Goal: Book appointment/travel/reservation

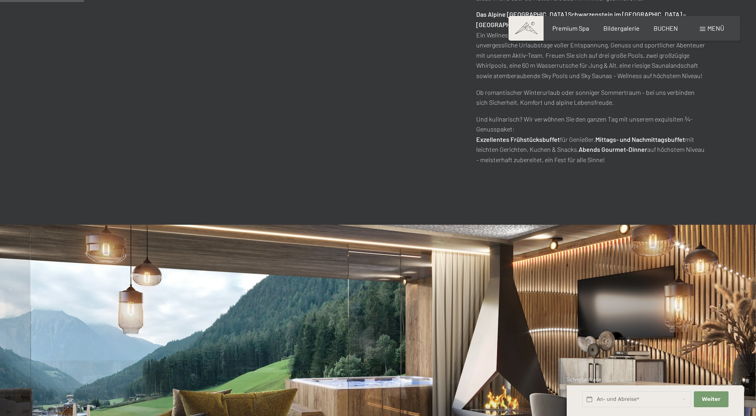
scroll to position [677, 0]
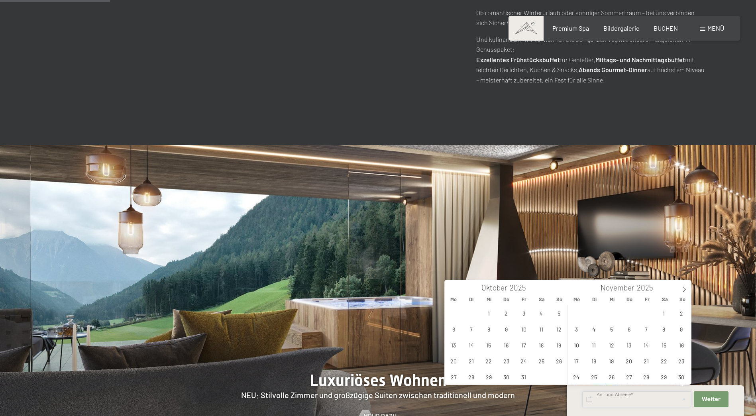
click at [632, 402] on input "text" at bounding box center [636, 399] width 109 height 16
click at [473, 346] on span "14" at bounding box center [471, 345] width 16 height 16
click at [542, 343] on span "18" at bounding box center [542, 345] width 16 height 16
type input "Di. [DATE] - [DATE]"
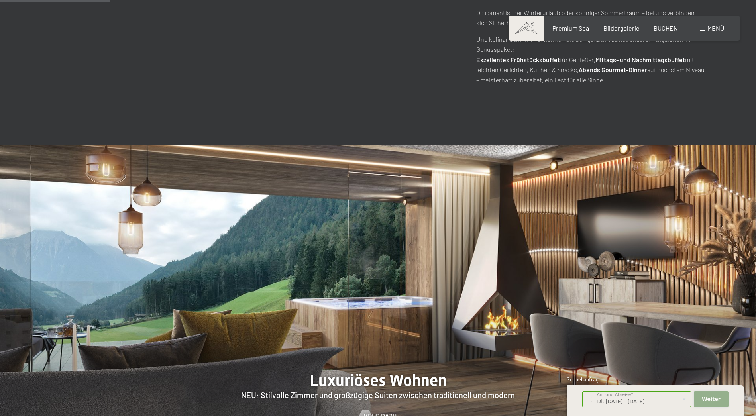
click at [703, 397] on span "Weiter" at bounding box center [711, 399] width 19 height 7
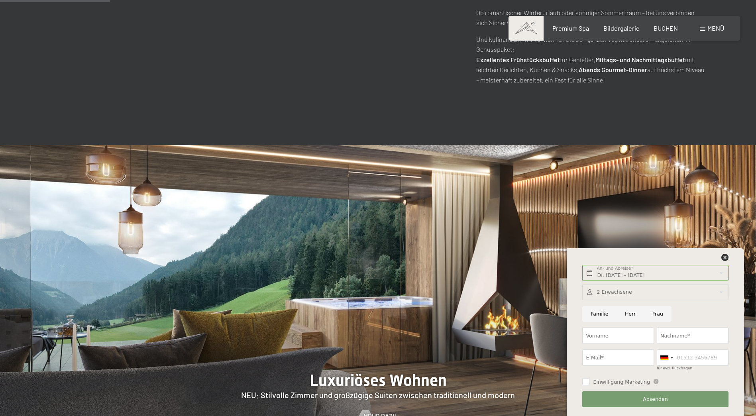
click at [622, 290] on div at bounding box center [655, 292] width 146 height 16
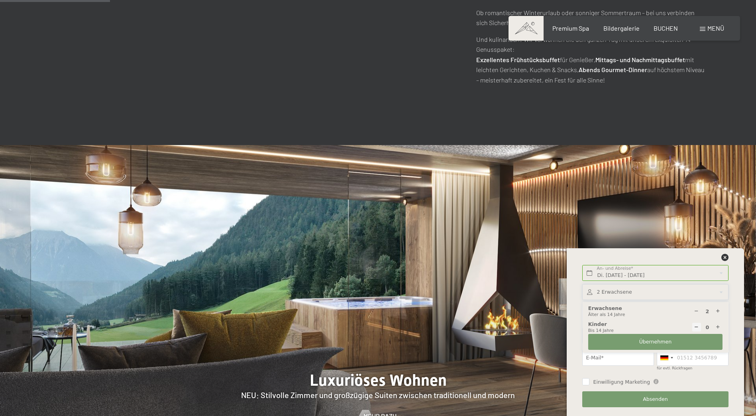
click at [717, 327] on icon at bounding box center [717, 327] width 5 height 5
type input "1"
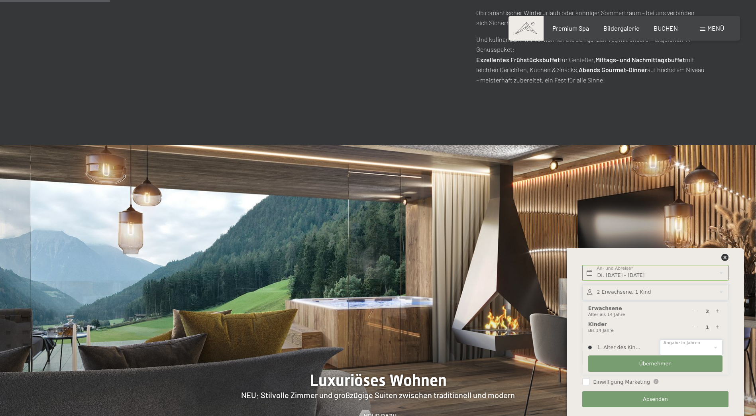
click at [699, 343] on select "0 1 2 3 4 5 6 7 8 9 10 11 12 13 14" at bounding box center [691, 348] width 63 height 16
select select "9"
click at [660, 340] on select "0 1 2 3 4 5 6 7 8 9 10 11 12 13 14" at bounding box center [691, 348] width 63 height 16
click at [670, 359] on button "Übernehmen" at bounding box center [655, 363] width 134 height 16
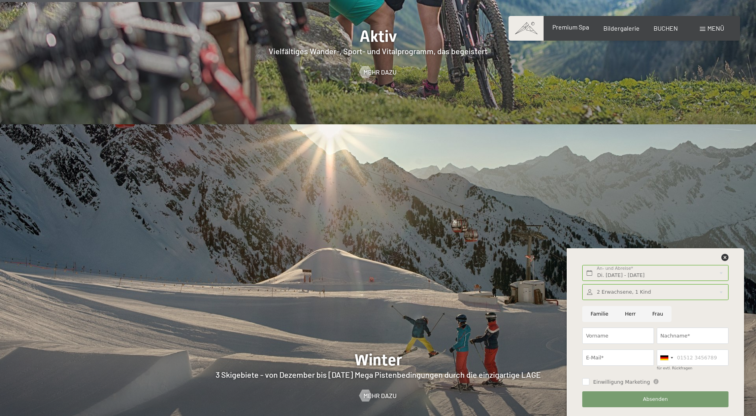
scroll to position [1714, 0]
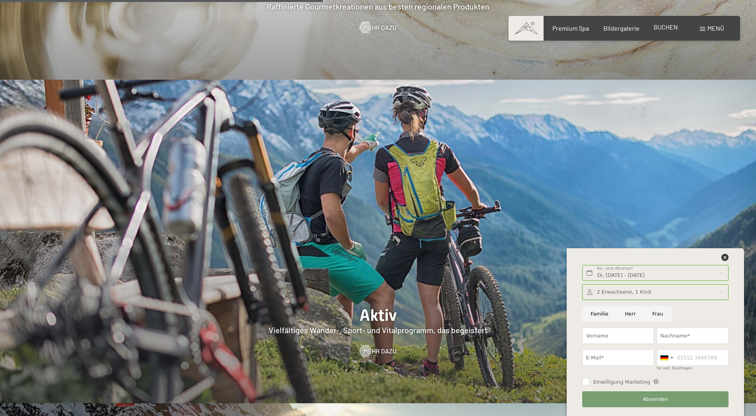
click at [666, 25] on span "BUCHEN" at bounding box center [666, 27] width 24 height 8
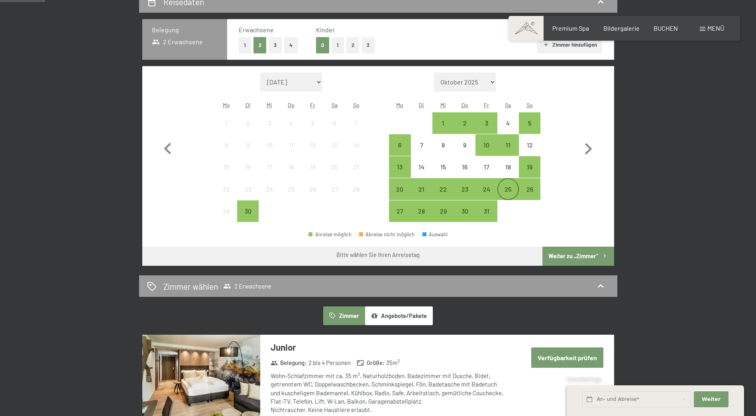
scroll to position [120, 0]
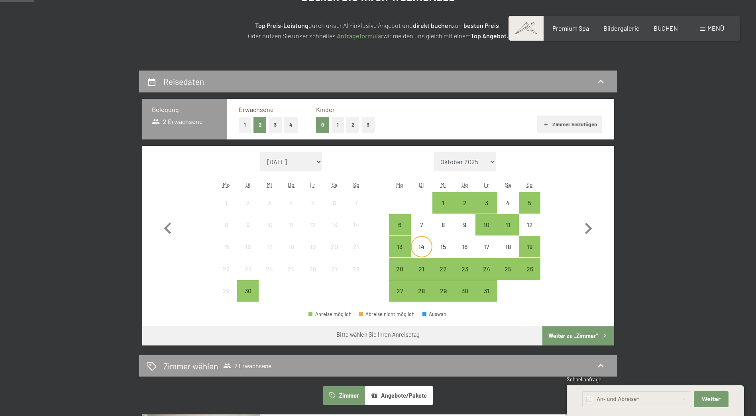
click at [424, 249] on div "14" at bounding box center [422, 253] width 20 height 20
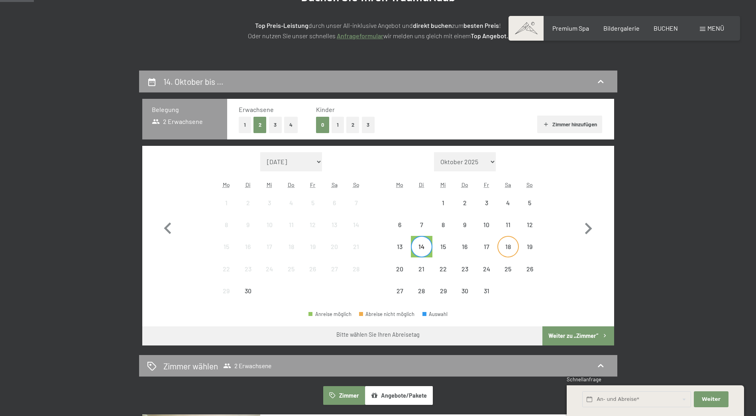
click at [501, 243] on div "18" at bounding box center [508, 253] width 20 height 20
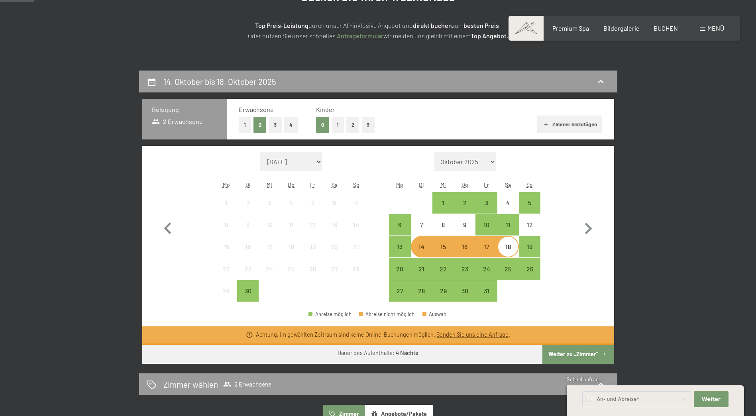
click at [336, 127] on button "1" at bounding box center [338, 125] width 12 height 16
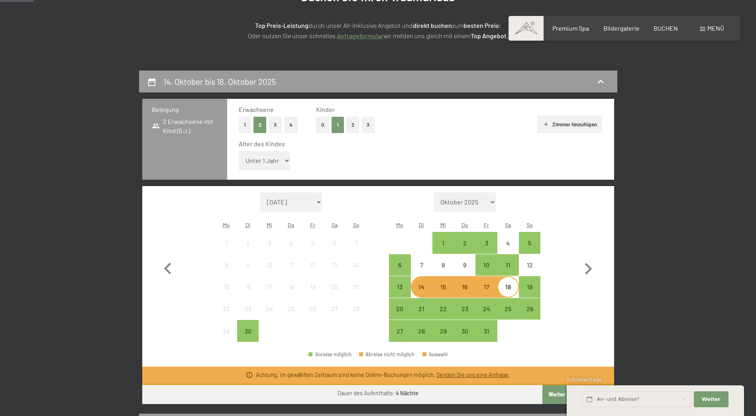
click at [283, 159] on select "Unter 1 Jahr 1 Jahr 2 Jahre 3 Jahre 4 Jahre 5 Jahre 6 Jahre 7 Jahre 8 Jahre 9 J…" at bounding box center [265, 160] width 52 height 19
select select "9"
click at [239, 151] on select "Unter 1 Jahr 1 Jahr 2 Jahre 3 Jahre 4 Jahre 5 Jahre 6 Jahre 7 Jahre 8 Jahre 9 J…" at bounding box center [265, 160] width 52 height 19
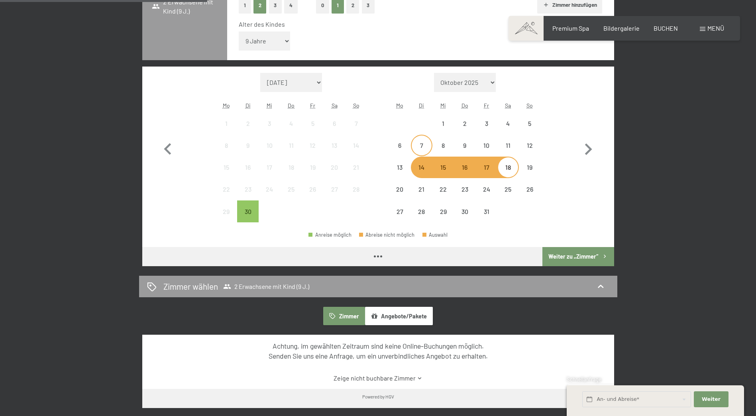
scroll to position [279, 0]
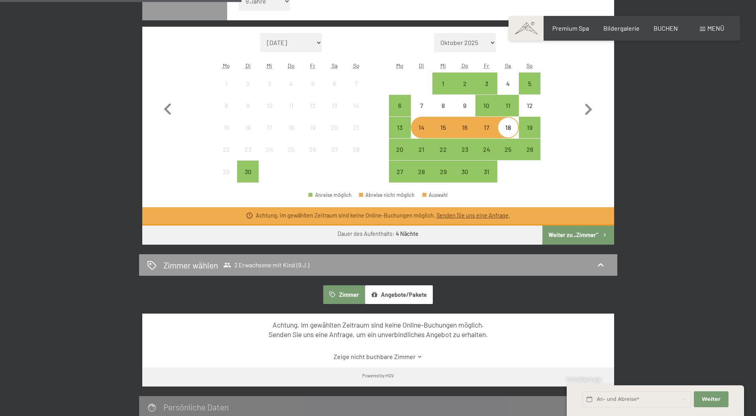
click at [570, 231] on button "Weiter zu „Zimmer“" at bounding box center [577, 235] width 71 height 19
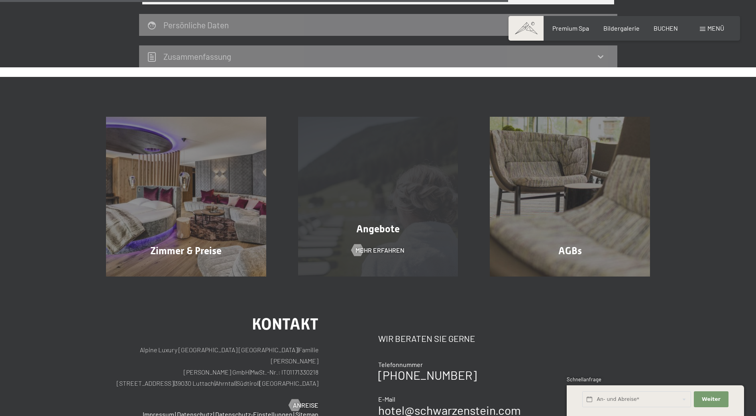
scroll to position [389, 0]
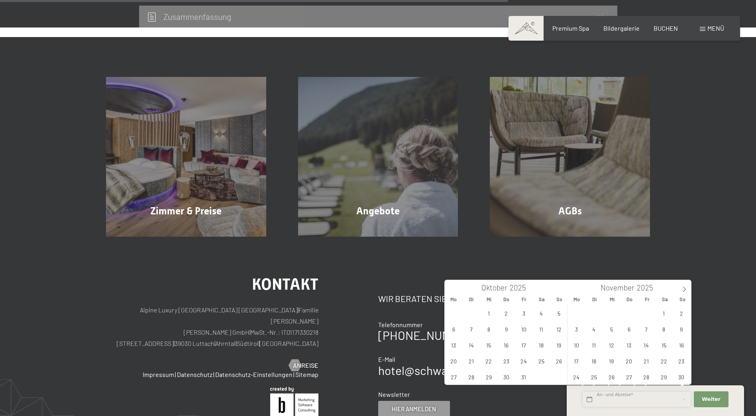
click at [653, 397] on input "text" at bounding box center [636, 399] width 109 height 16
click at [471, 344] on span "14" at bounding box center [471, 345] width 16 height 16
click at [544, 347] on span "18" at bounding box center [542, 345] width 16 height 16
type input "Di. [DATE] - [DATE]"
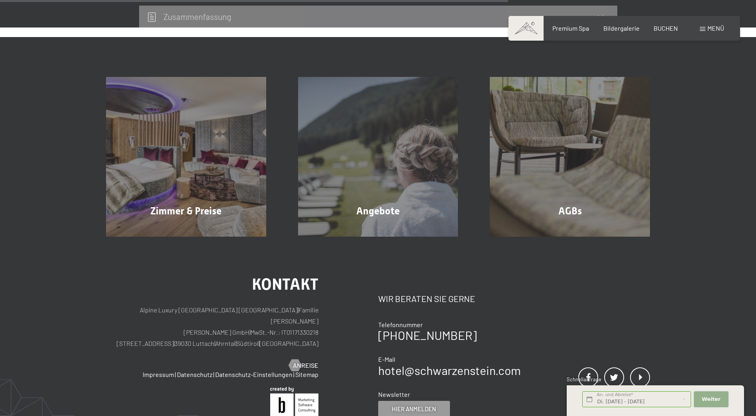
click at [708, 402] on span "Weiter" at bounding box center [711, 399] width 19 height 7
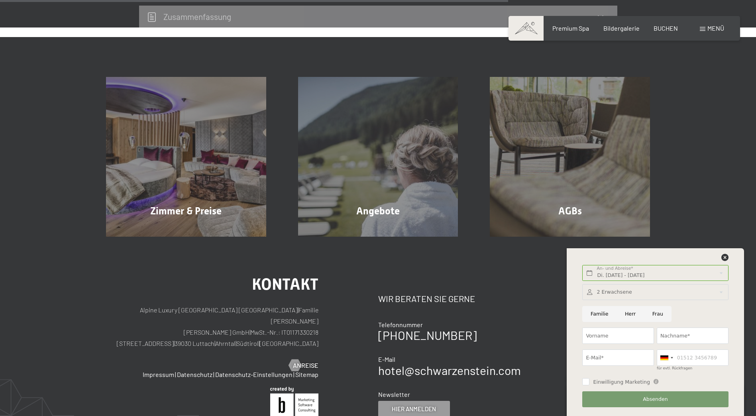
click at [623, 293] on div at bounding box center [655, 292] width 146 height 16
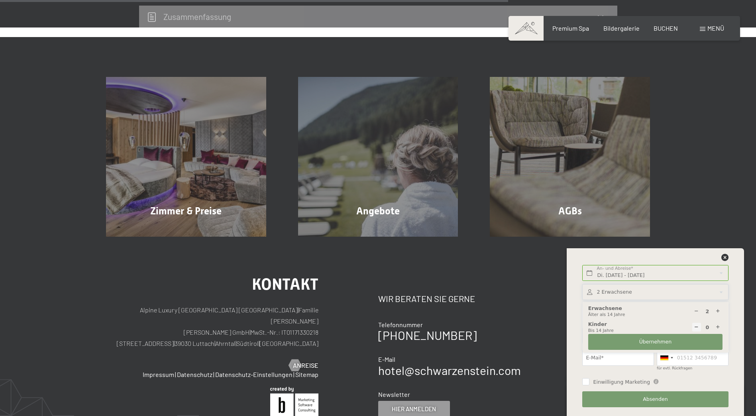
click at [719, 326] on icon at bounding box center [717, 327] width 5 height 5
type input "1"
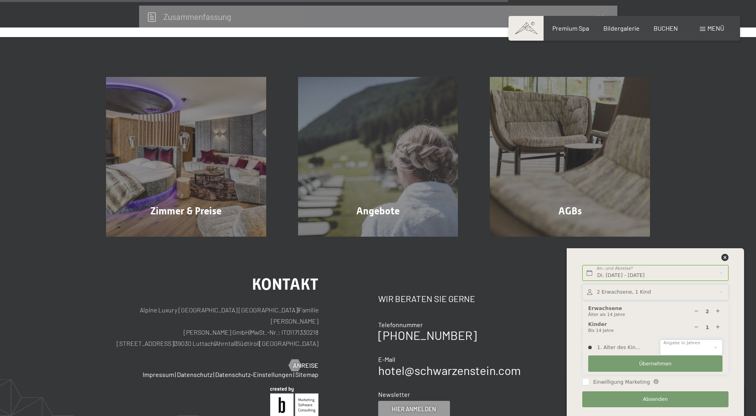
click at [690, 342] on select "0 1 2 3 4 5 6 7 8 9 10 11 12 13 14" at bounding box center [691, 348] width 63 height 16
select select "9"
click at [660, 340] on select "0 1 2 3 4 5 6 7 8 9 10 11 12 13 14" at bounding box center [691, 348] width 63 height 16
click at [659, 364] on span "Übernehmen" at bounding box center [655, 363] width 33 height 7
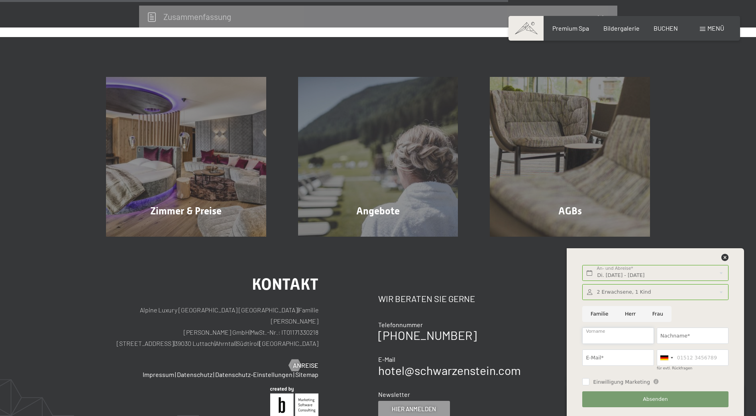
click at [617, 337] on input "Vorname" at bounding box center [618, 336] width 72 height 16
type input "[PERSON_NAME]"
type input "[PERSON_NAME][EMAIL_ADDRESS][PERSON_NAME][DOMAIN_NAME]"
type input "0792300020"
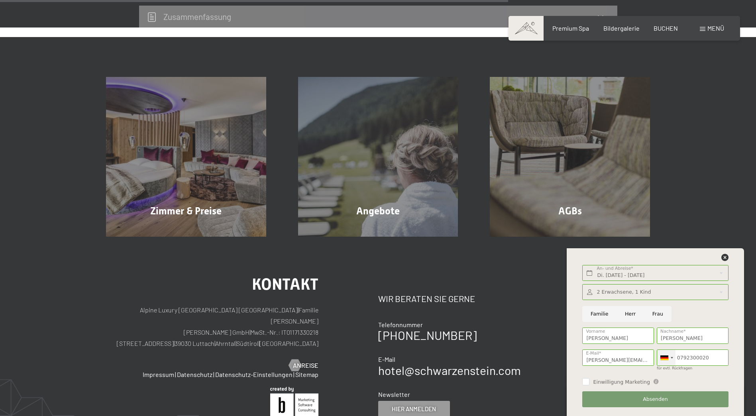
click at [671, 357] on div at bounding box center [672, 358] width 2 height 2
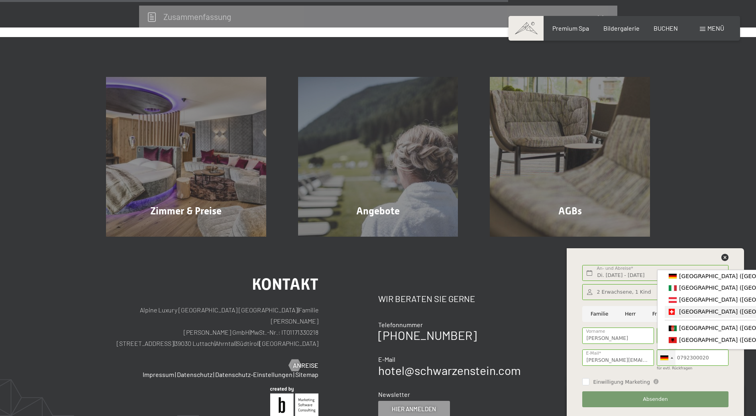
click at [679, 315] on span "[GEOGRAPHIC_DATA] ([GEOGRAPHIC_DATA])" at bounding box center [741, 311] width 124 height 6
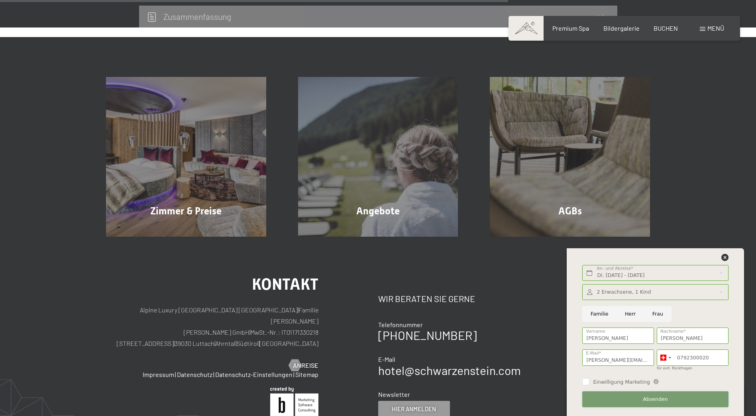
click at [641, 400] on button "Absenden" at bounding box center [655, 399] width 146 height 16
